Goal: Navigation & Orientation: Find specific page/section

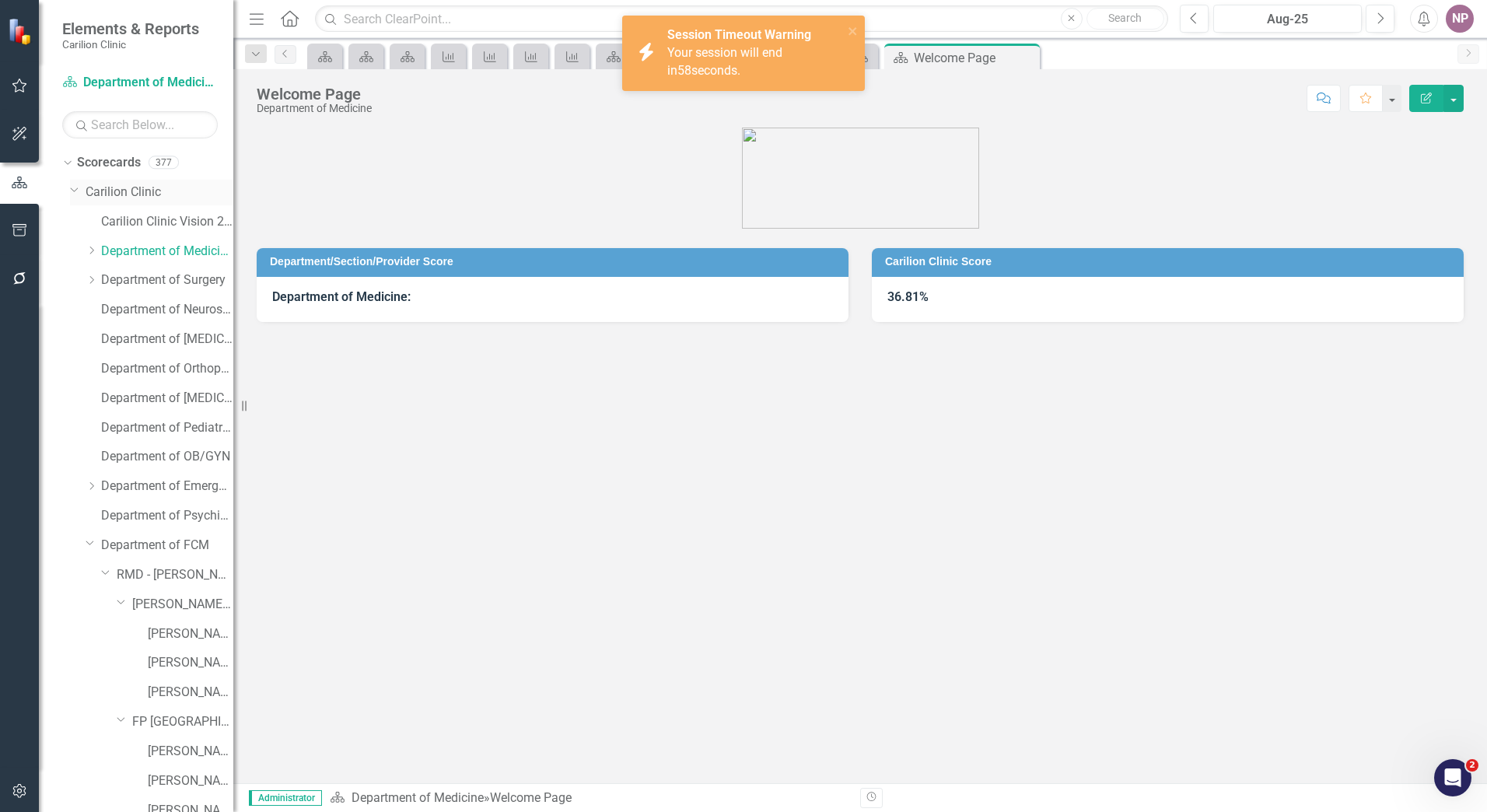
click at [140, 191] on link "Carilion Clinic" at bounding box center [159, 192] width 148 height 18
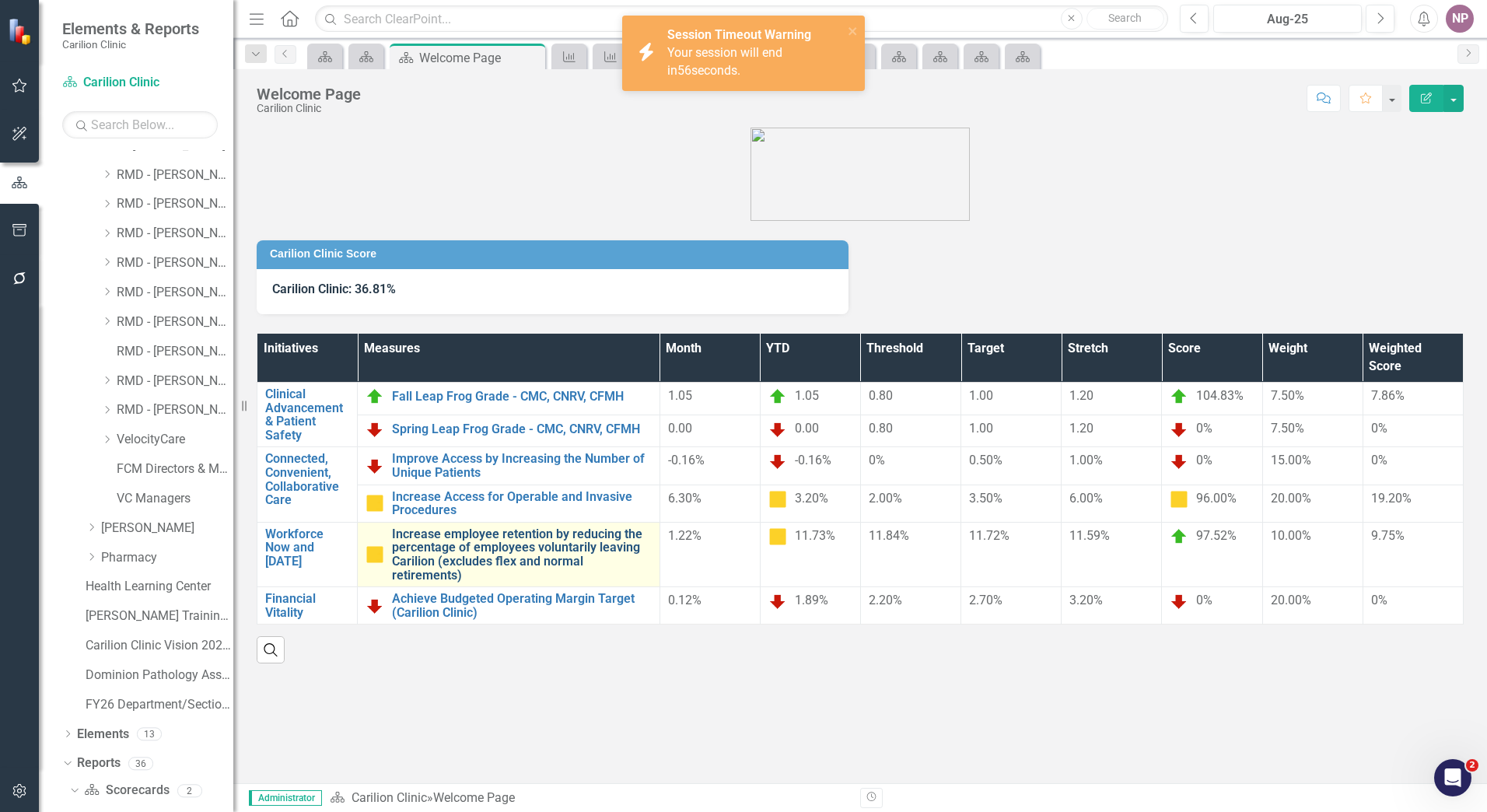
scroll to position [1212, 0]
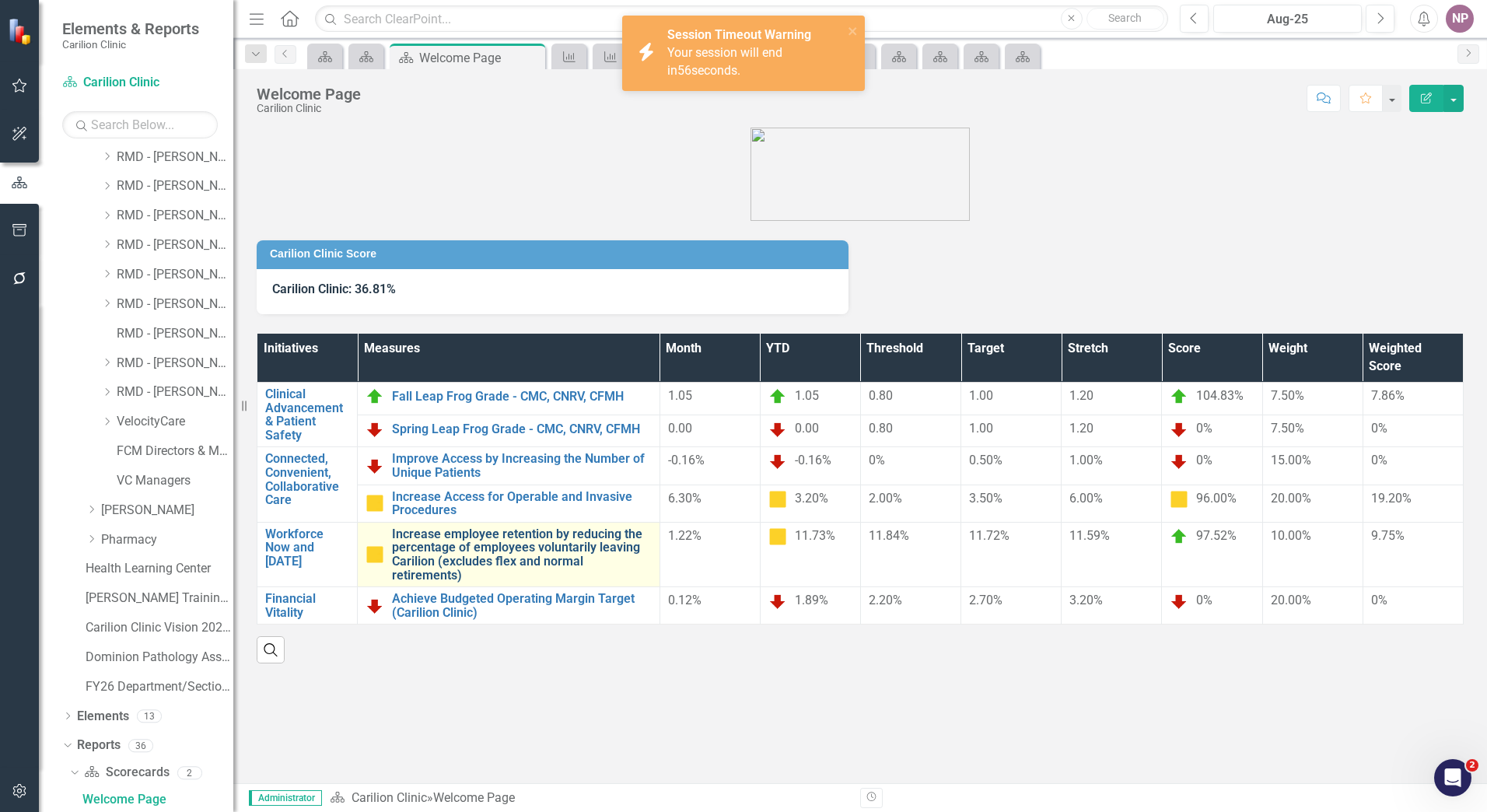
click at [469, 558] on link "Increase employee retention by reducing the percentage of employees voluntarily…" at bounding box center [521, 555] width 259 height 55
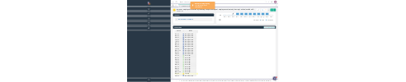
scroll to position [317, 0]
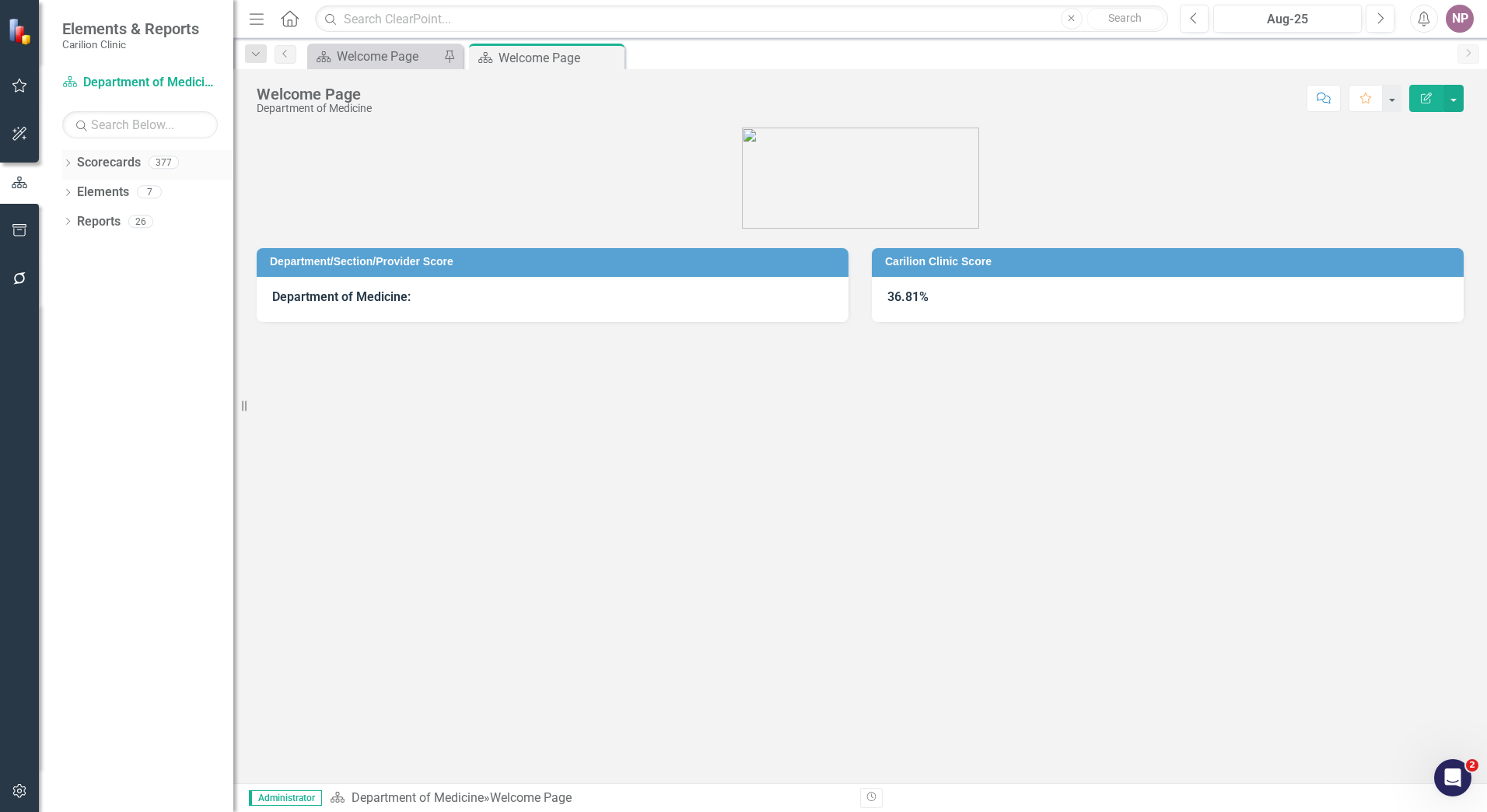
click at [72, 165] on icon "Dropdown" at bounding box center [68, 164] width 11 height 8
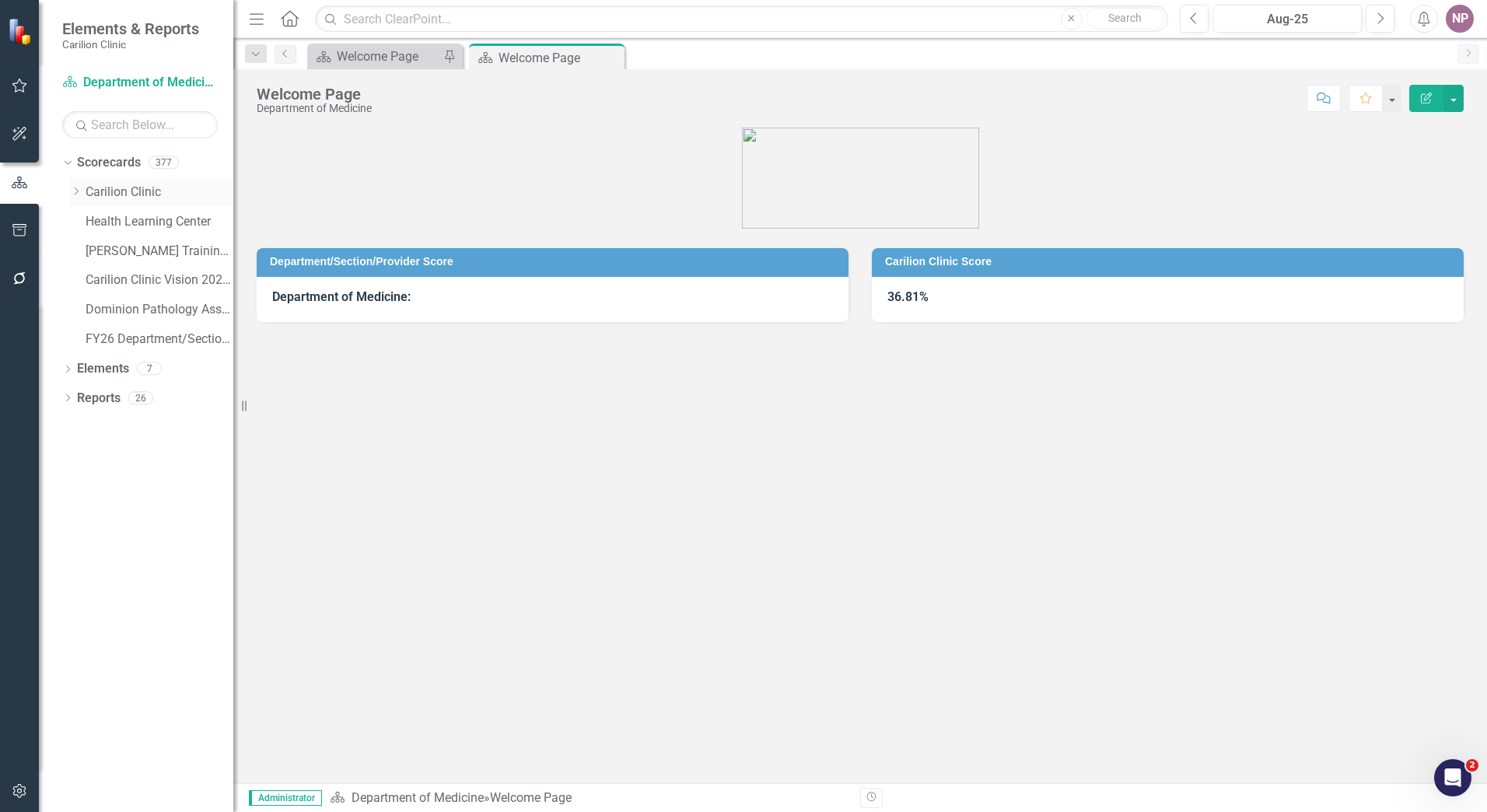
click at [117, 194] on link "Carilion Clinic" at bounding box center [159, 192] width 148 height 18
